Goal: Find specific page/section: Find specific page/section

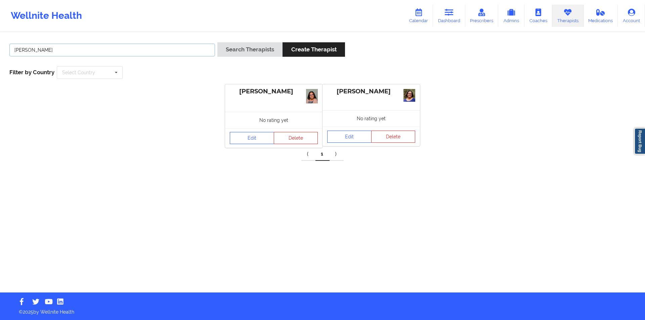
click at [138, 49] on input "[PERSON_NAME]" at bounding box center [112, 50] width 206 height 13
paste input "[PERSON_NAME]"
click at [271, 49] on button "Search Therapists" at bounding box center [249, 49] width 65 height 14
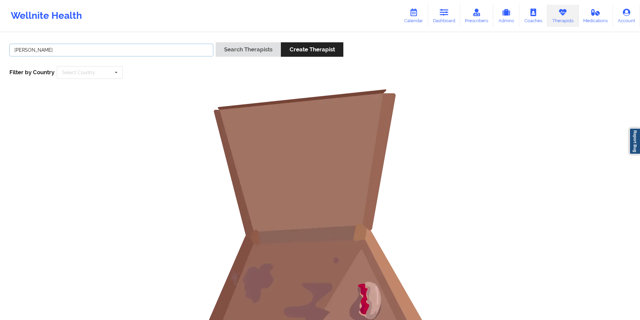
click at [33, 49] on input "[PERSON_NAME]" at bounding box center [111, 50] width 204 height 13
click at [241, 48] on button "Search Therapists" at bounding box center [248, 49] width 65 height 14
click at [23, 50] on input "[PERSON_NAME]" at bounding box center [111, 50] width 204 height 13
type input "[PERSON_NAME]"
click at [238, 48] on button "Search Therapists" at bounding box center [248, 49] width 65 height 14
